Goal: Book appointment/travel/reservation

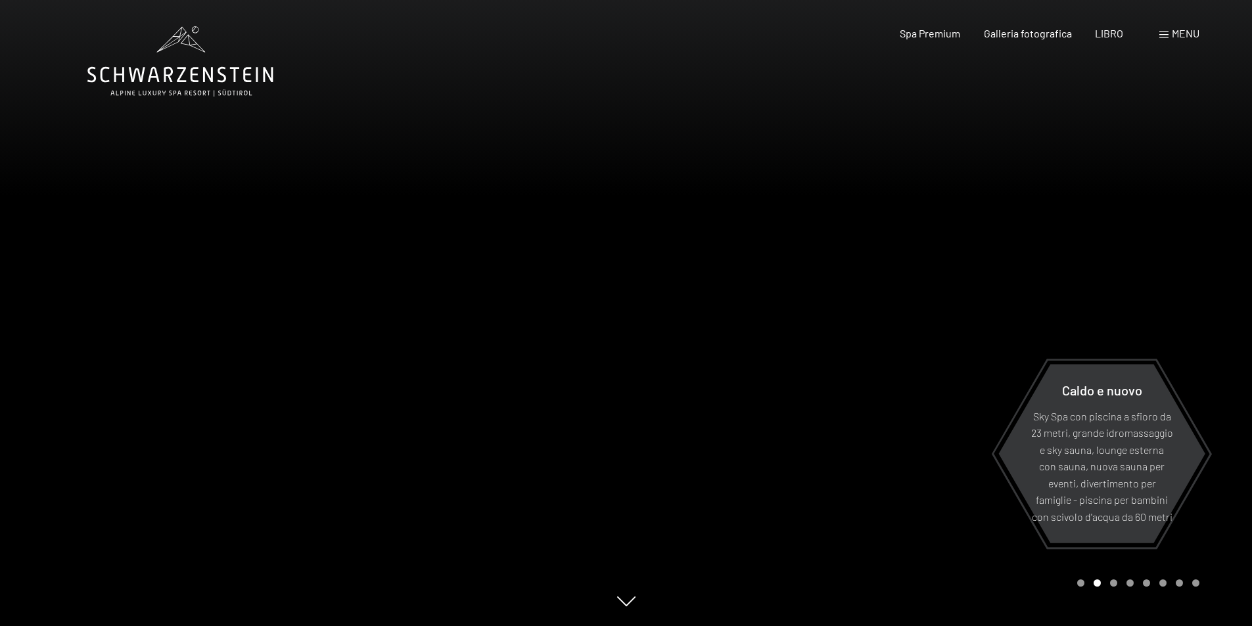
click at [1176, 33] on font "menu" at bounding box center [1186, 33] width 28 height 12
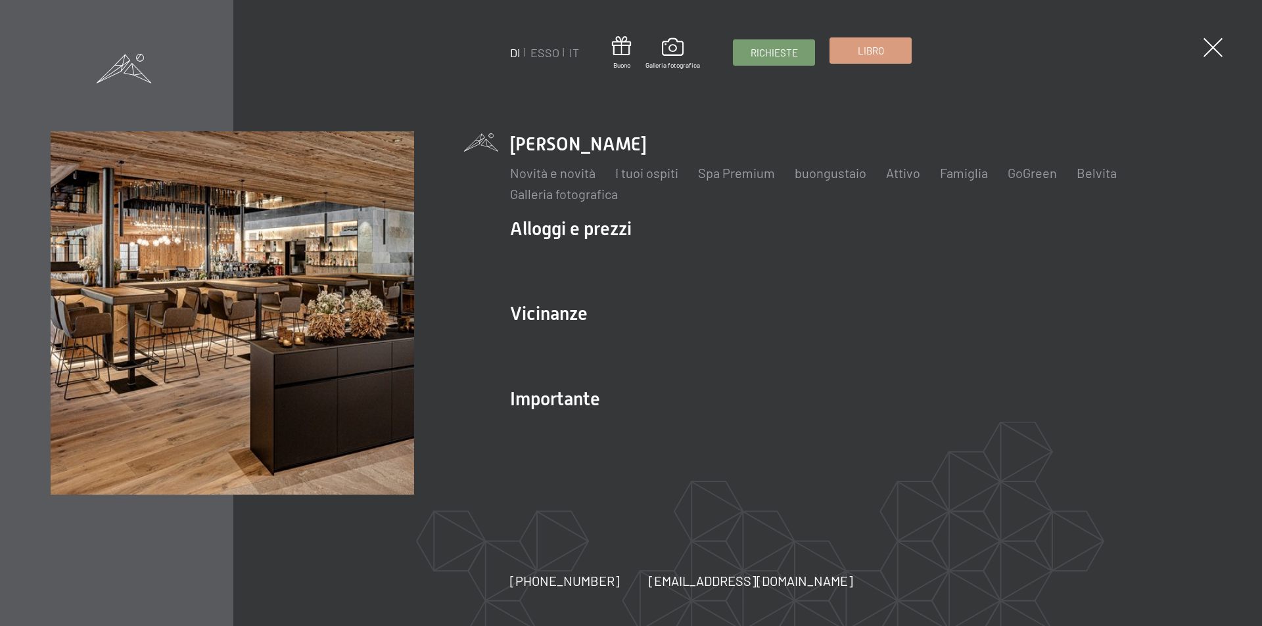
click at [874, 49] on font "Libro" at bounding box center [871, 51] width 26 height 12
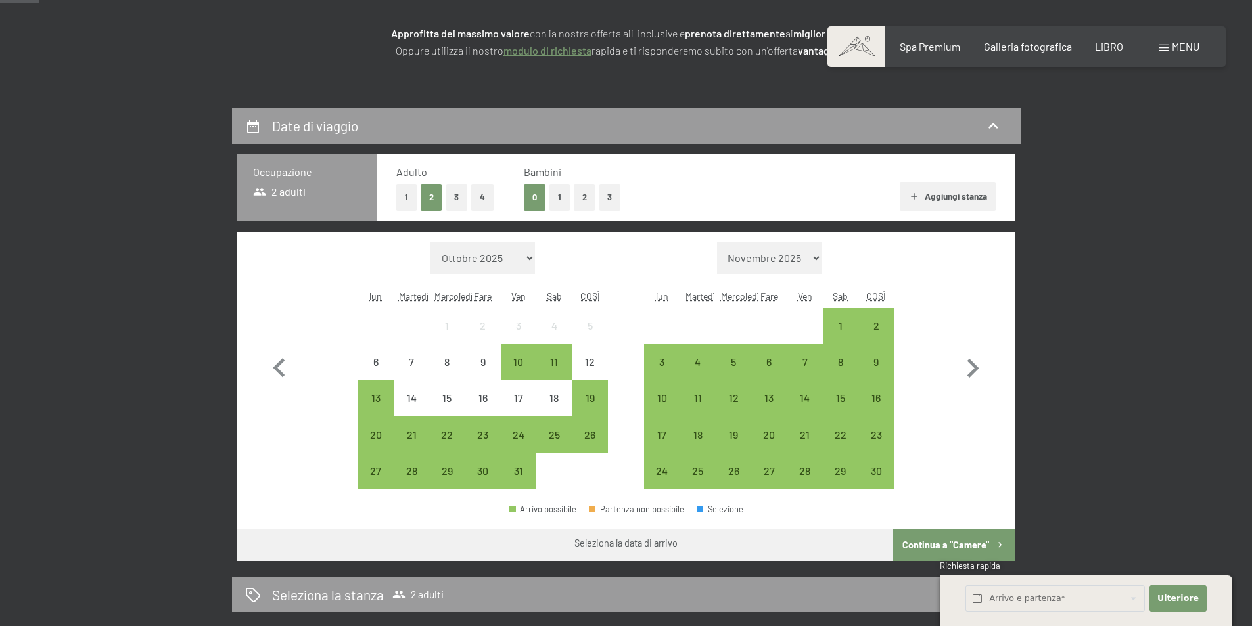
scroll to position [263, 0]
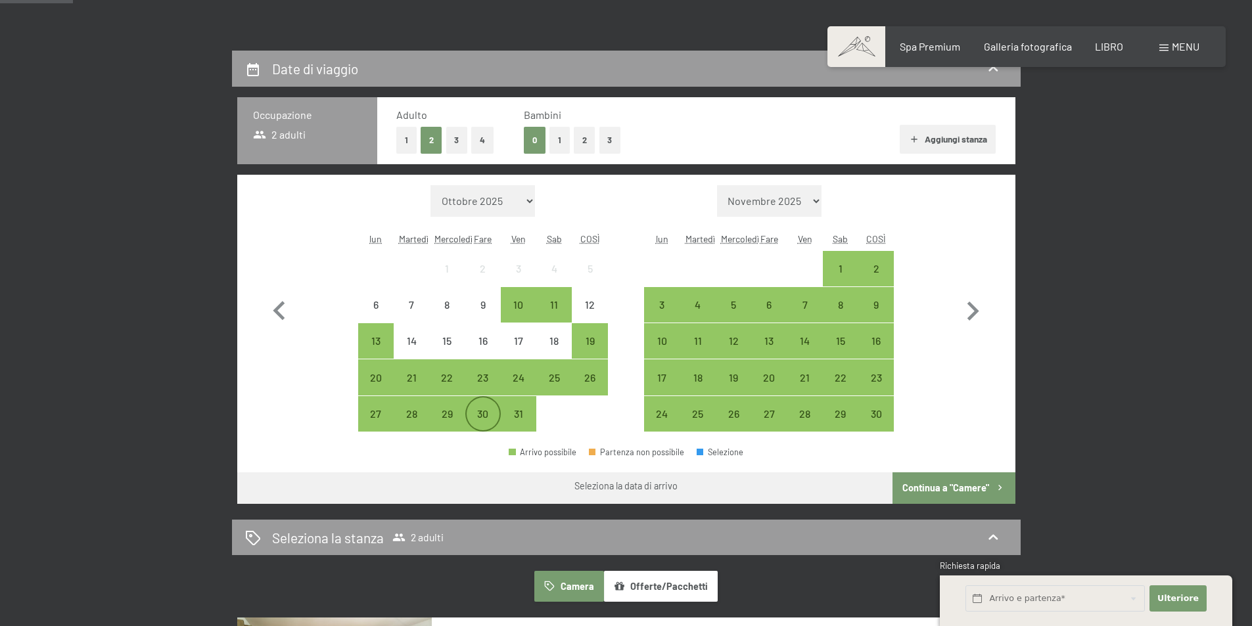
click at [493, 414] on div "30" at bounding box center [483, 425] width 33 height 33
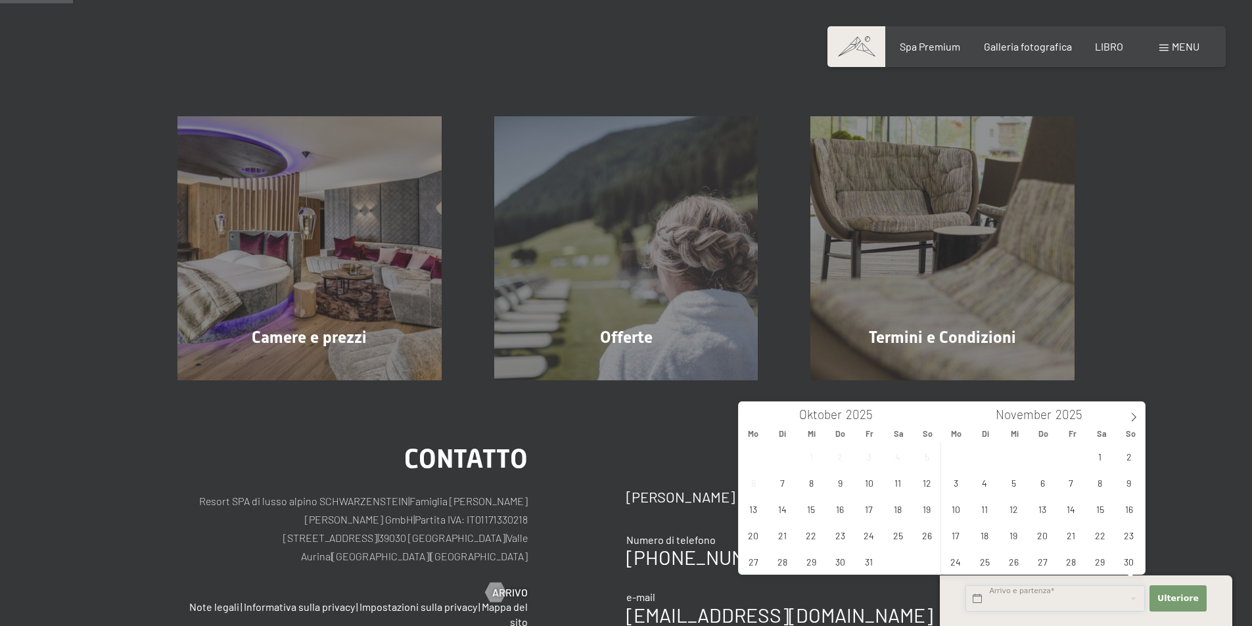
click at [1051, 595] on input "text" at bounding box center [1054, 599] width 179 height 27
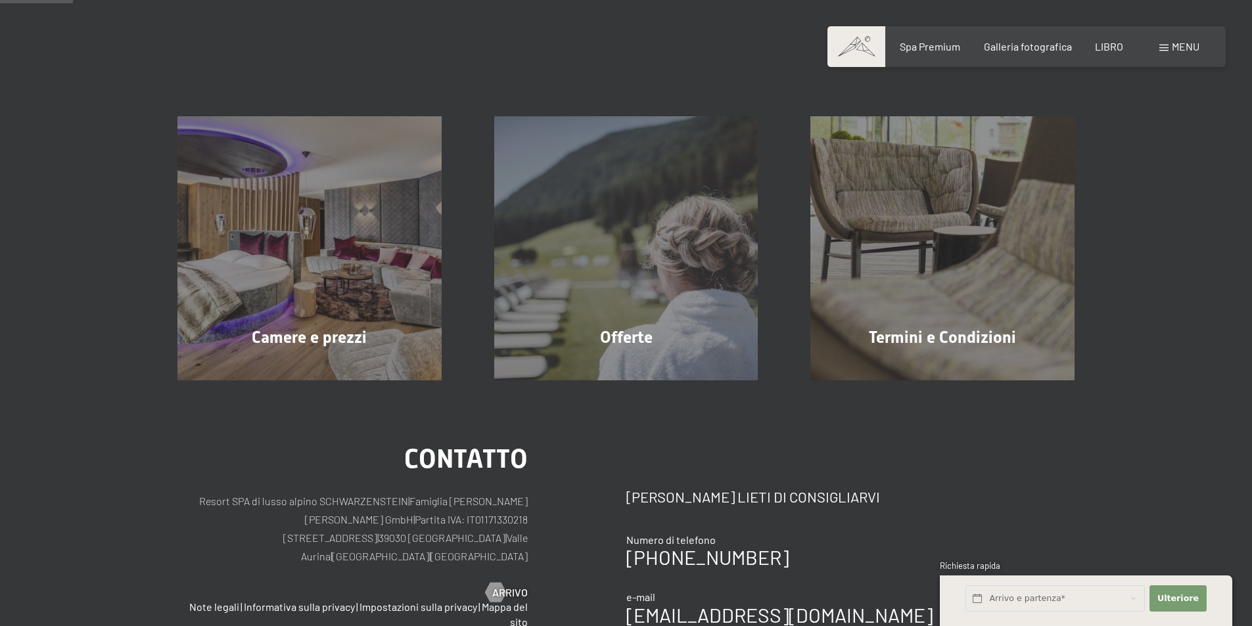
click at [1180, 329] on div "Camere e prezzi Saperne di più Offerte Saperne di più Termini e Condizioni Sape…" at bounding box center [626, 216] width 1252 height 330
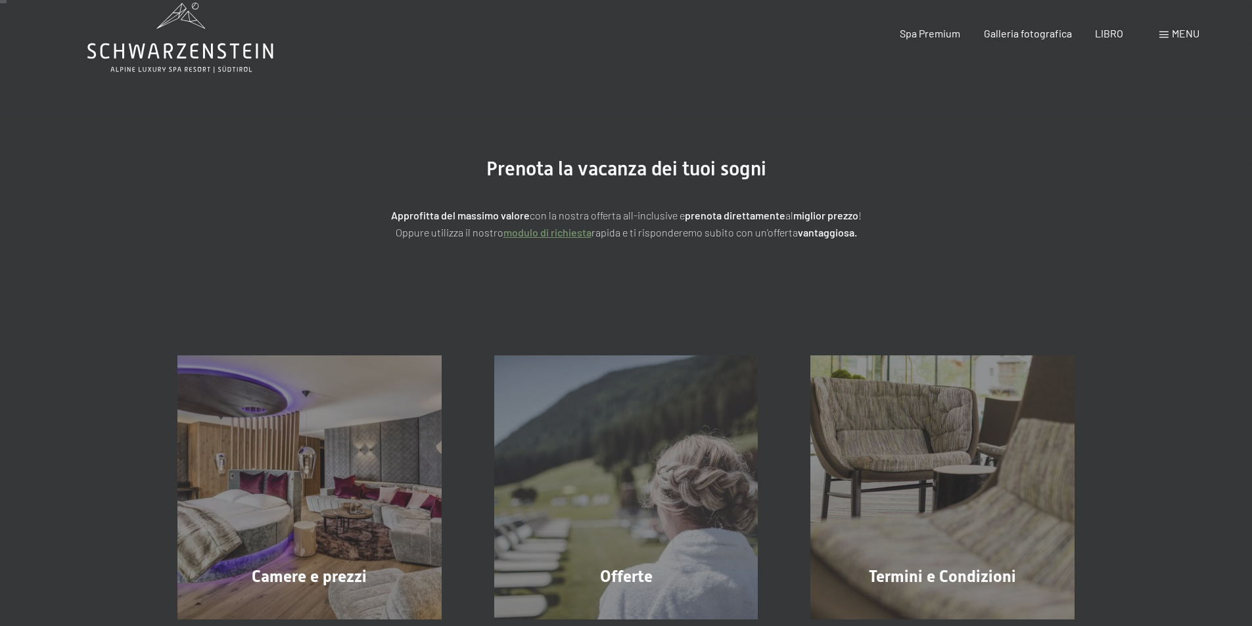
scroll to position [0, 0]
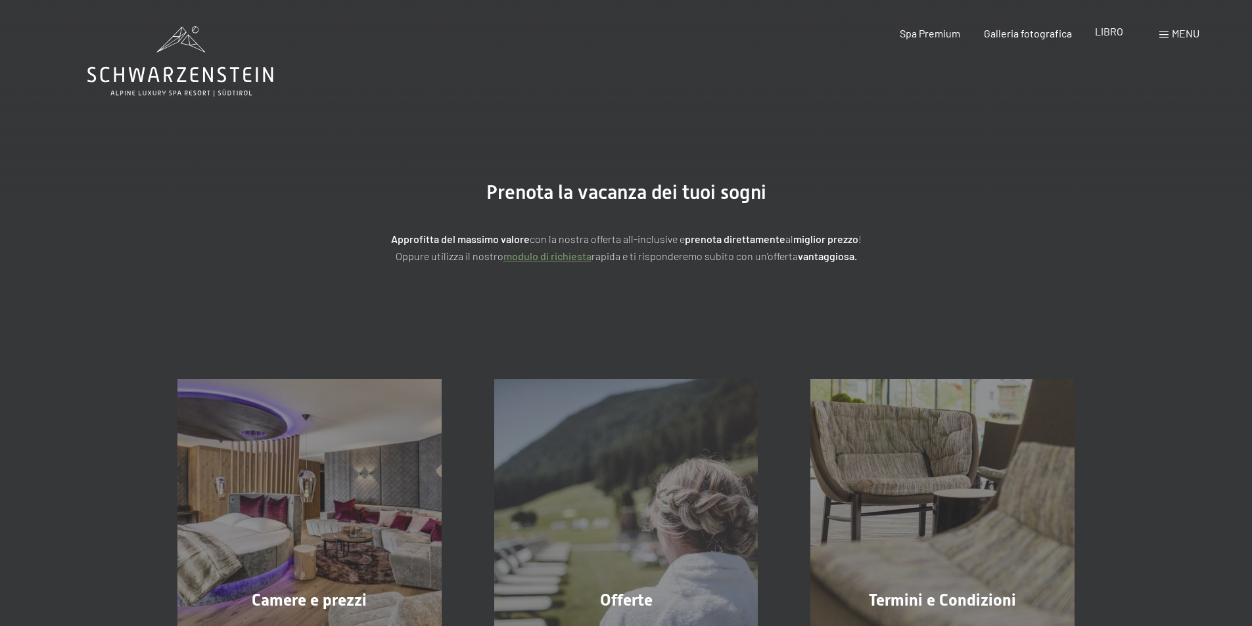
click at [1113, 34] on font "LIBRO" at bounding box center [1109, 31] width 28 height 12
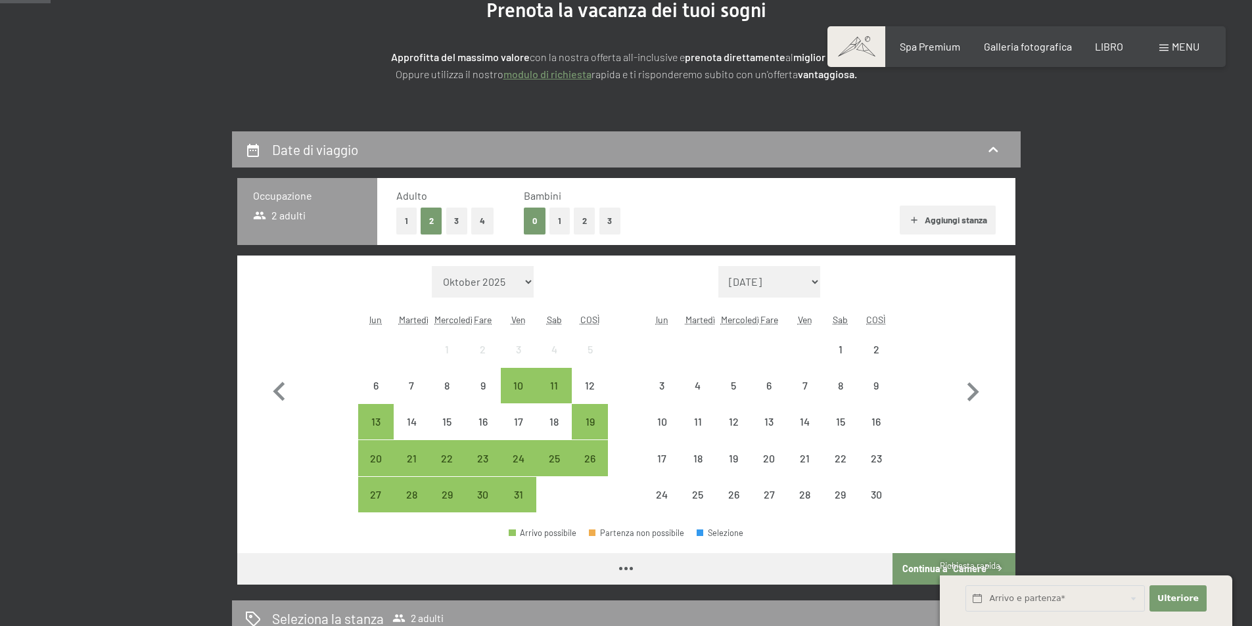
scroll to position [197, 0]
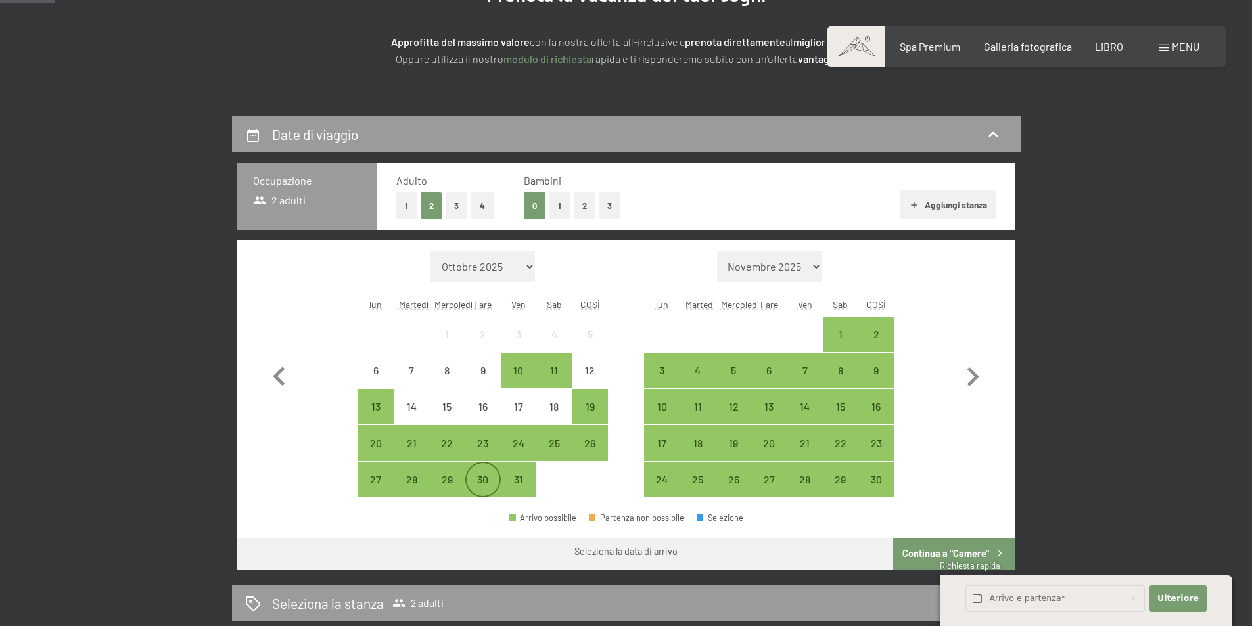
click at [488, 483] on font "30" at bounding box center [482, 479] width 11 height 12
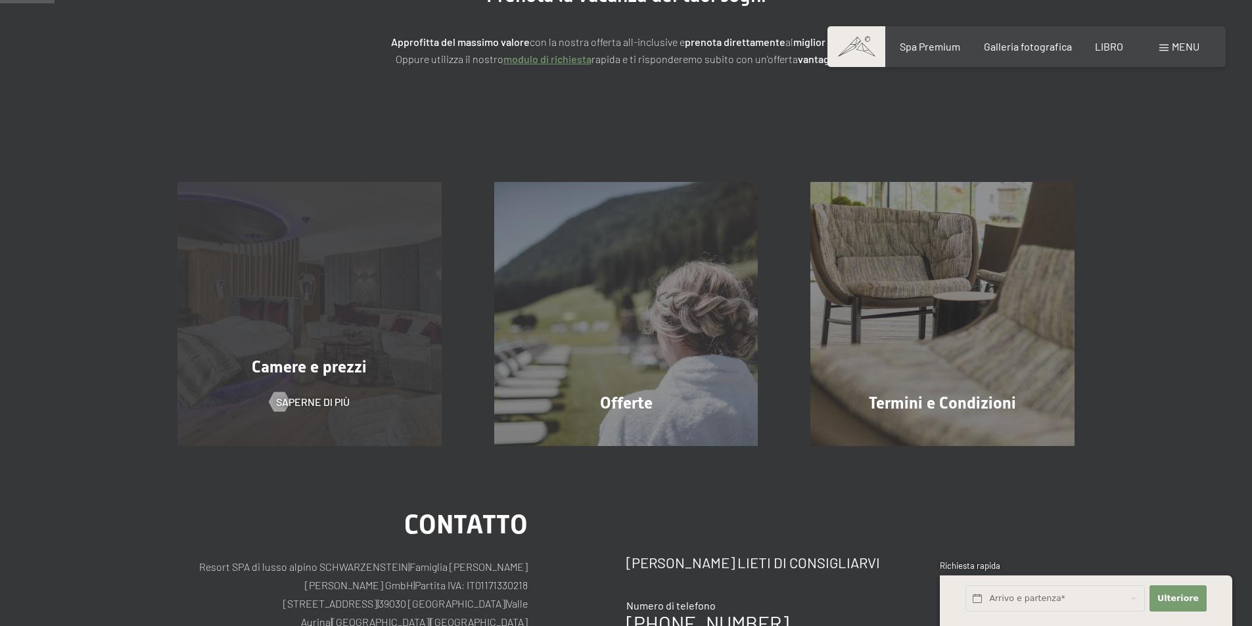
click at [334, 360] on font "Camere e prezzi" at bounding box center [309, 366] width 115 height 19
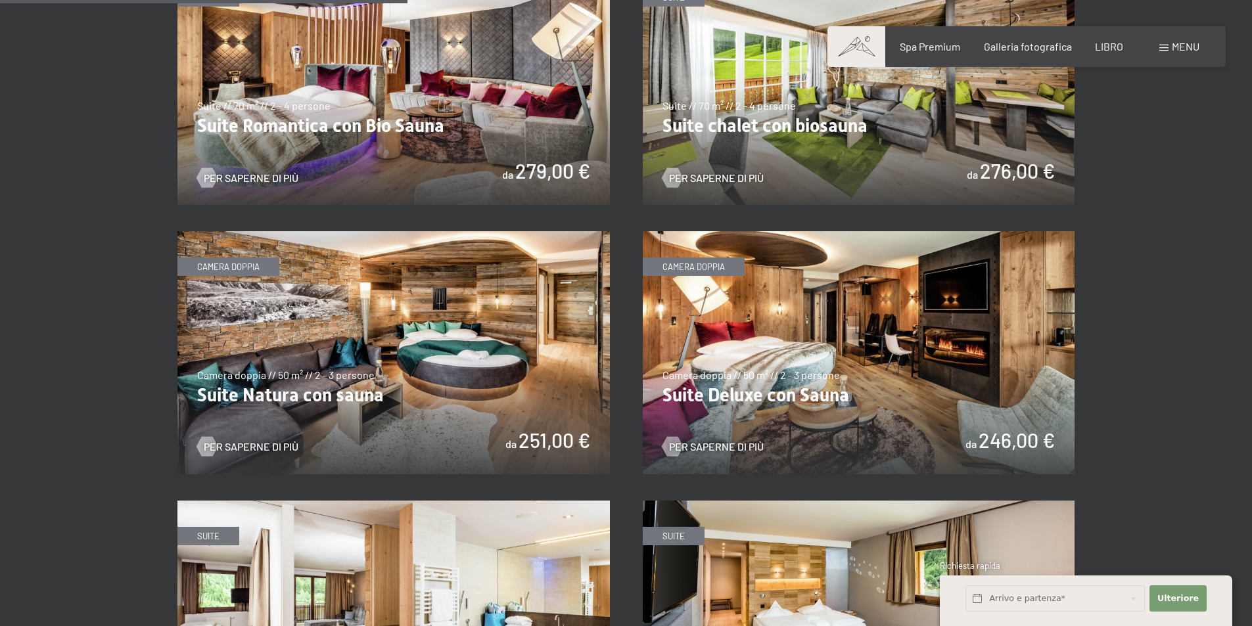
scroll to position [1380, 0]
